Goal: Task Accomplishment & Management: Complete application form

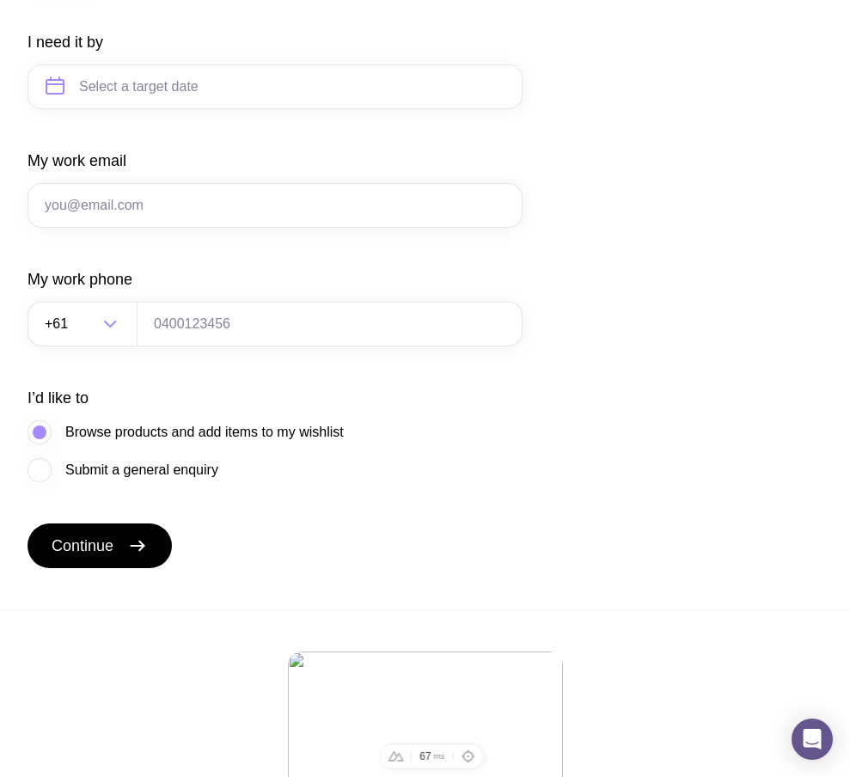
scroll to position [987, 0]
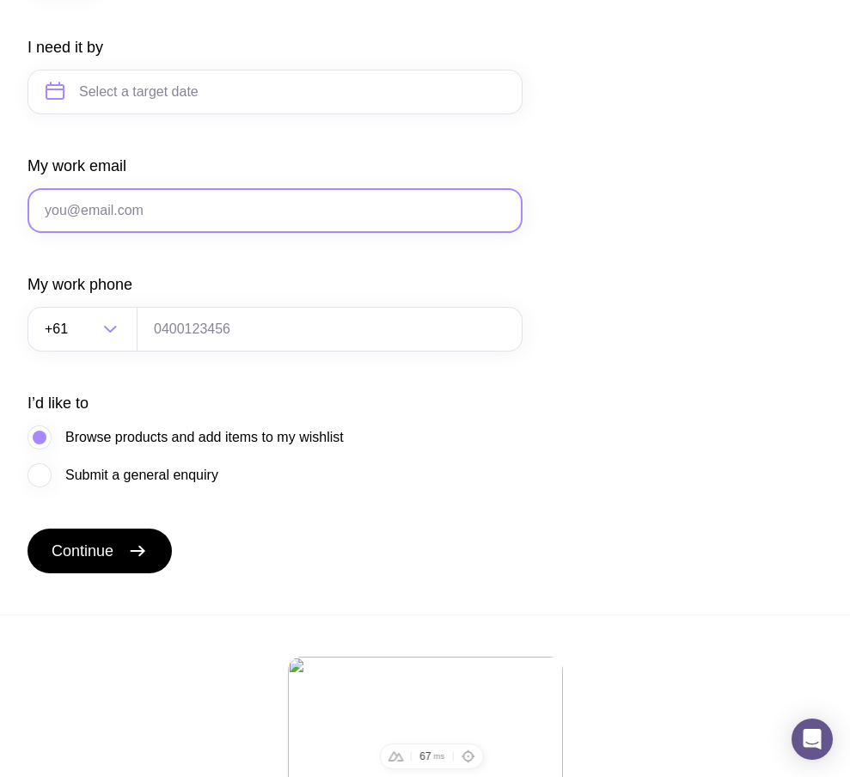
click at [151, 233] on input "My work email" at bounding box center [275, 210] width 495 height 45
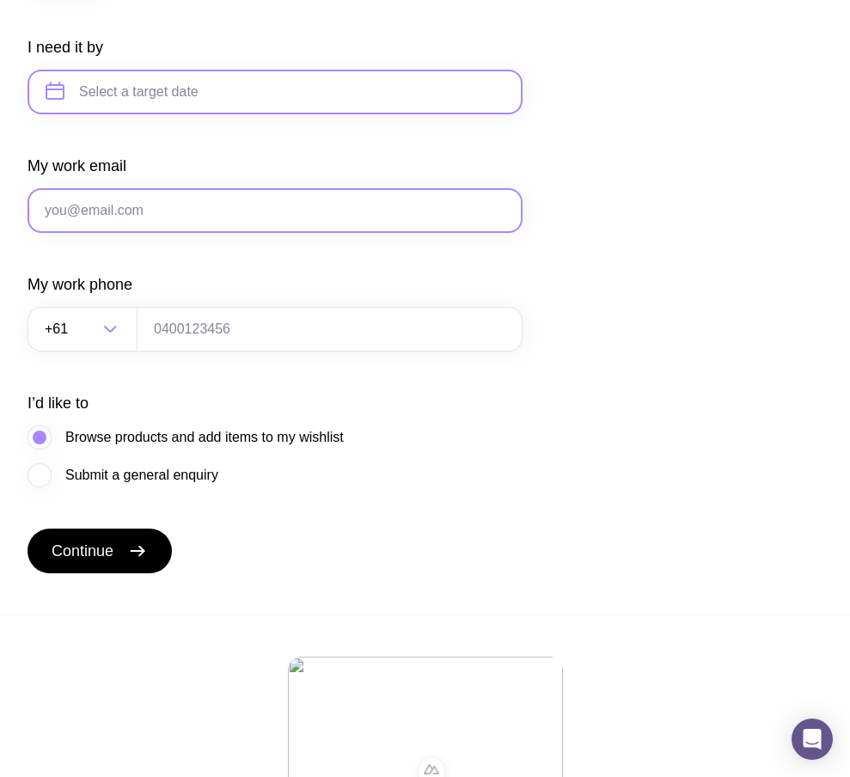
paste input "[EMAIL_ADDRESS][DOMAIN_NAME]"
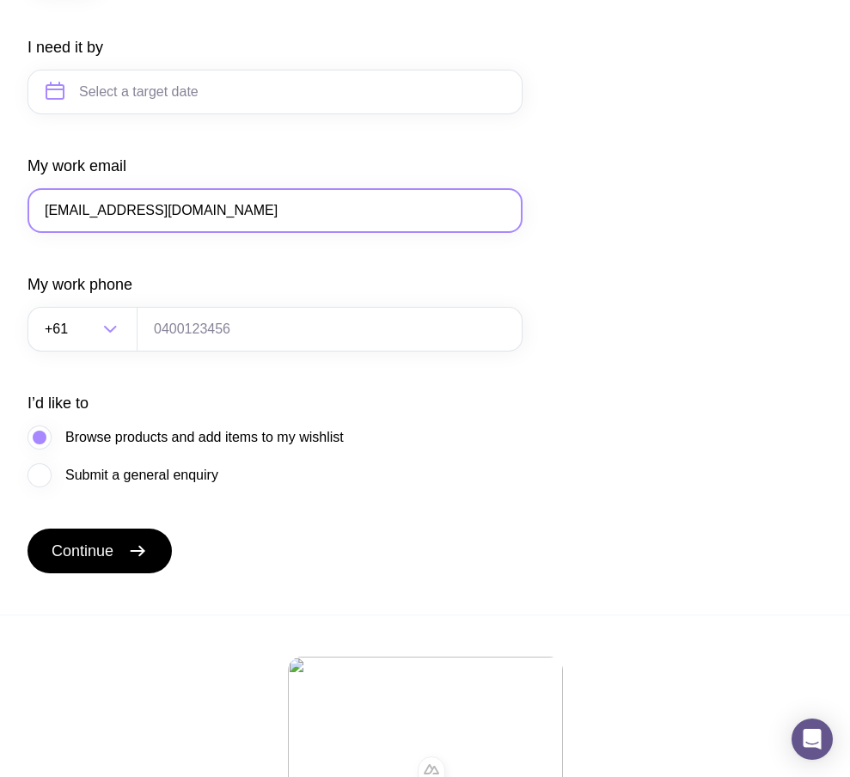
click at [54, 230] on input "[EMAIL_ADDRESS][DOMAIN_NAME]" at bounding box center [275, 210] width 495 height 45
type input "[EMAIL_ADDRESS][DOMAIN_NAME]"
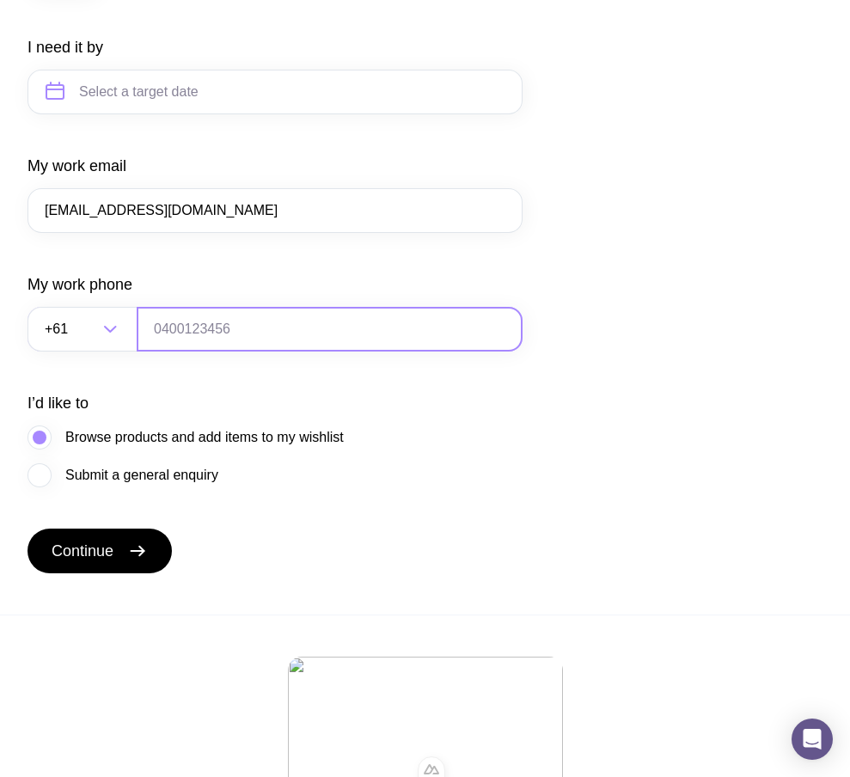
click at [180, 340] on input "tel" at bounding box center [330, 329] width 386 height 45
click at [235, 349] on input "tel" at bounding box center [330, 329] width 386 height 45
type input "0664130449"
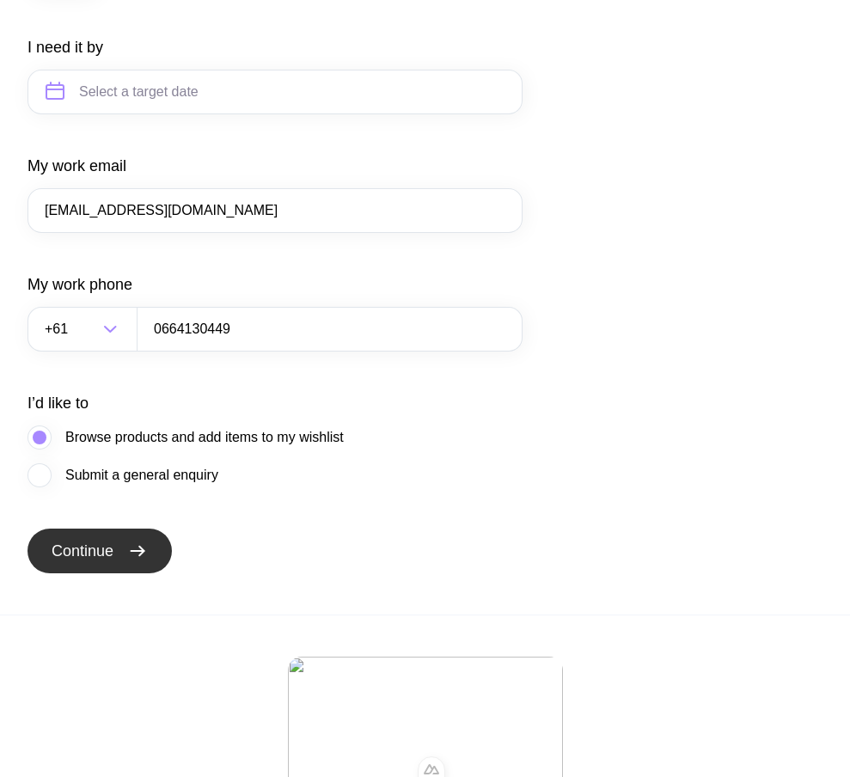
click at [121, 554] on button "Continue" at bounding box center [100, 551] width 144 height 45
